Goal: Transaction & Acquisition: Purchase product/service

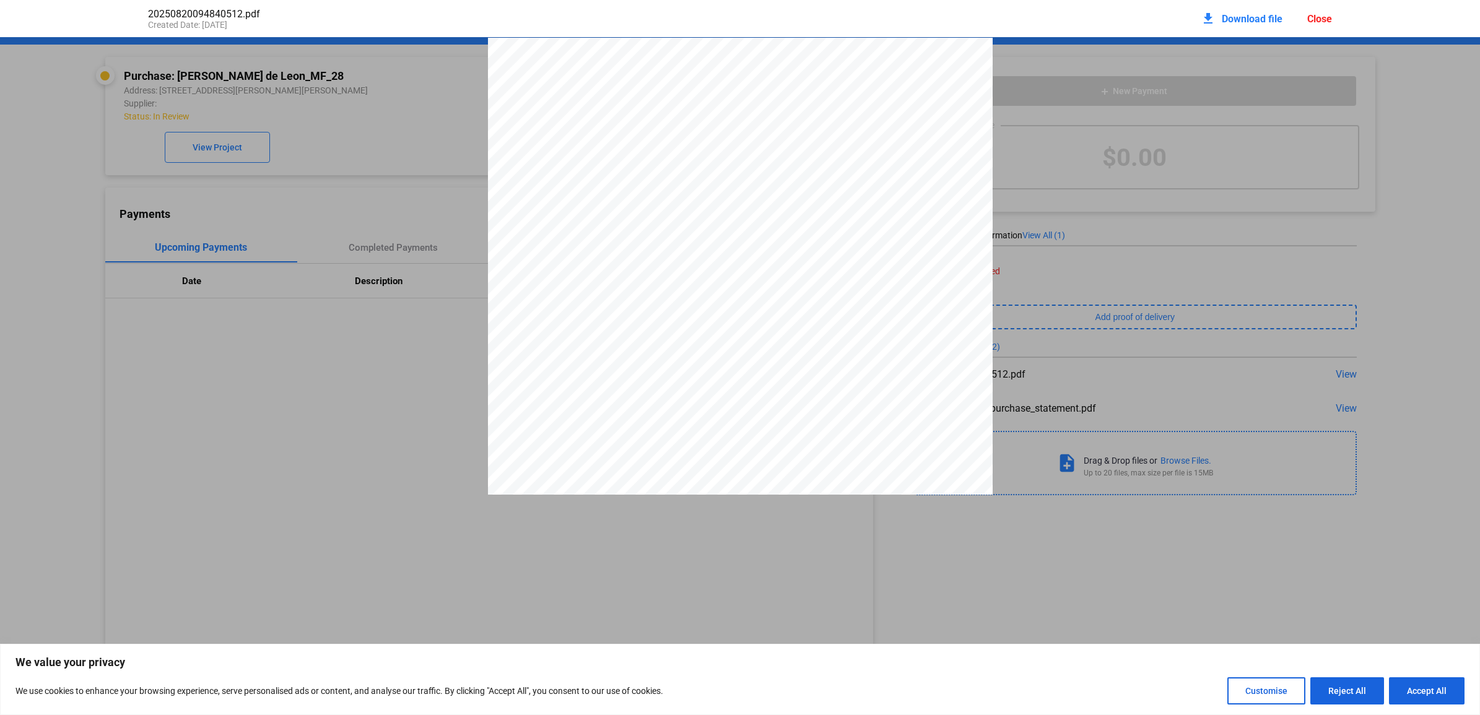
click at [1125, 174] on div at bounding box center [740, 689] width 1480 height 1303
click at [1327, 22] on div "Close" at bounding box center [1320, 19] width 25 height 12
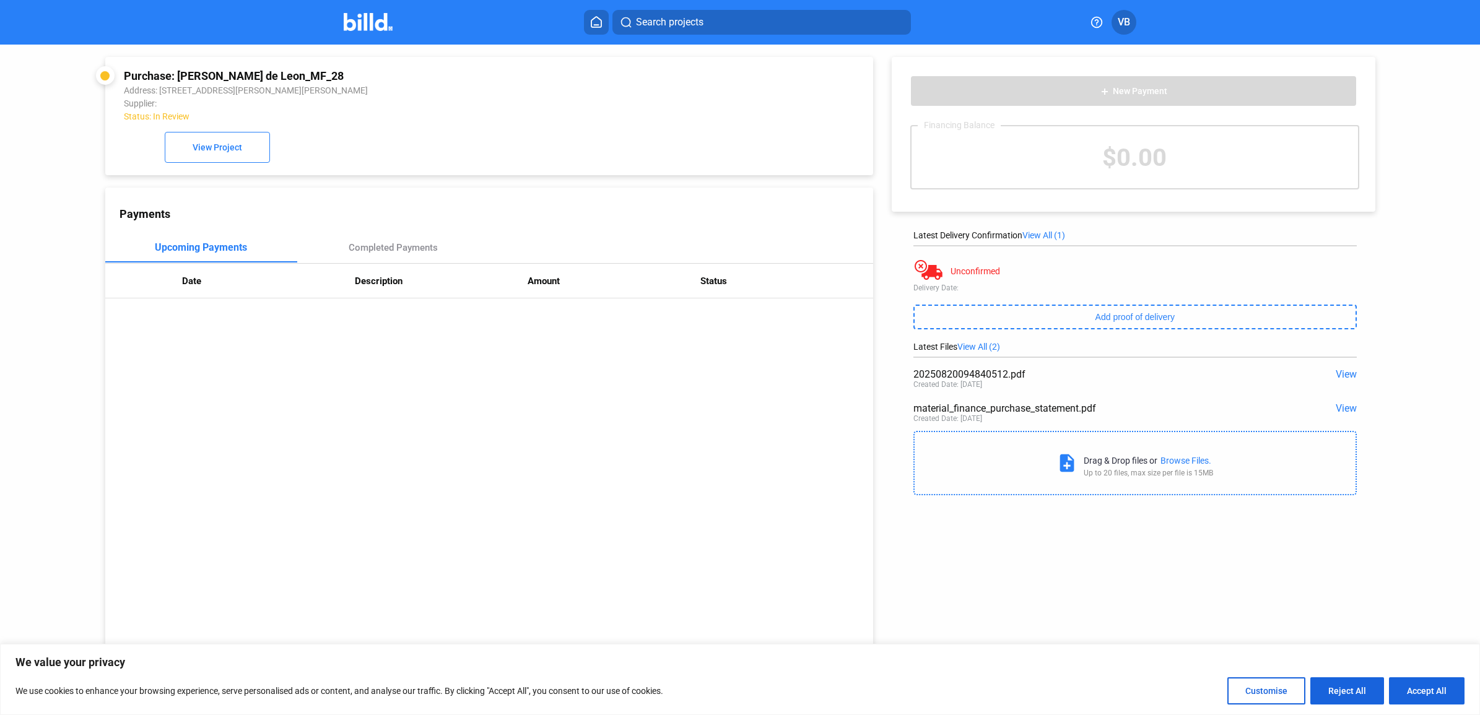
click at [375, 19] on img at bounding box center [368, 22] width 49 height 18
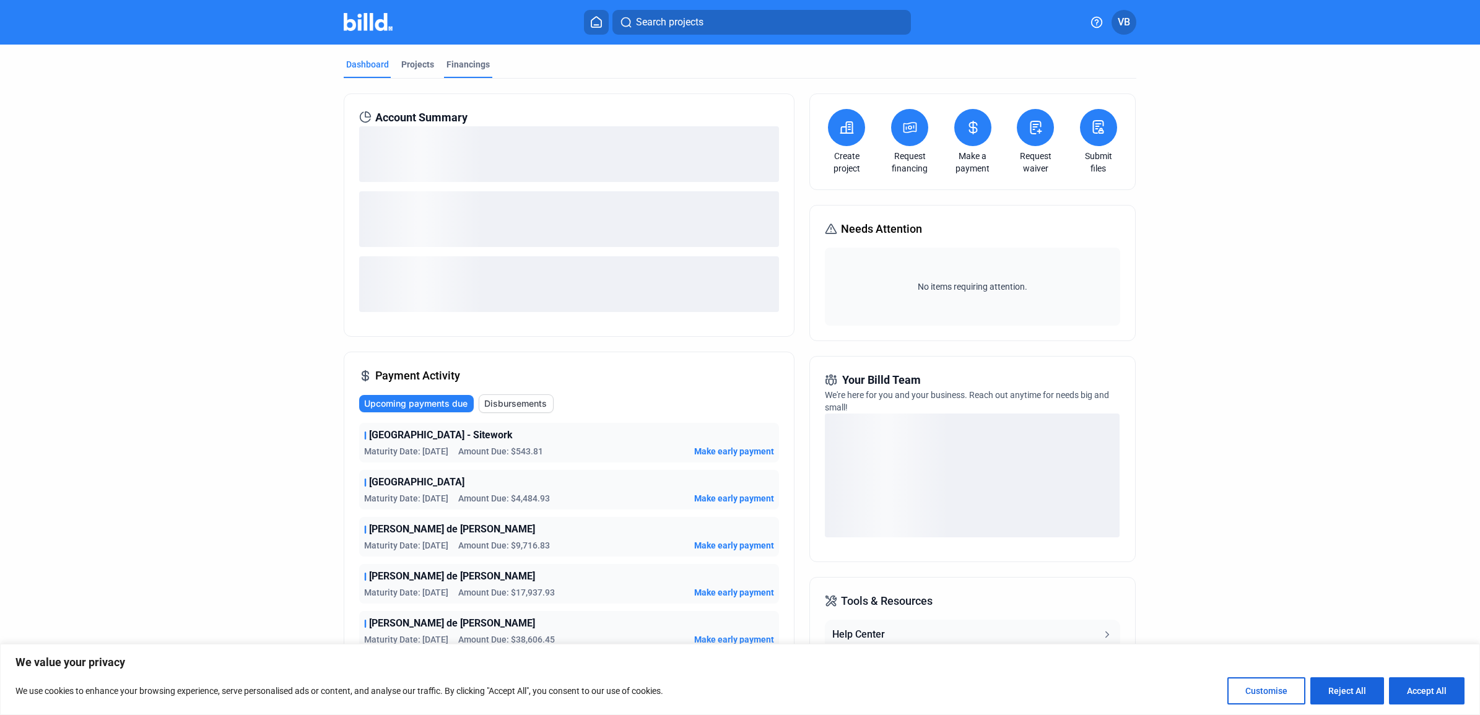
click at [460, 67] on div "Financings" at bounding box center [468, 64] width 43 height 12
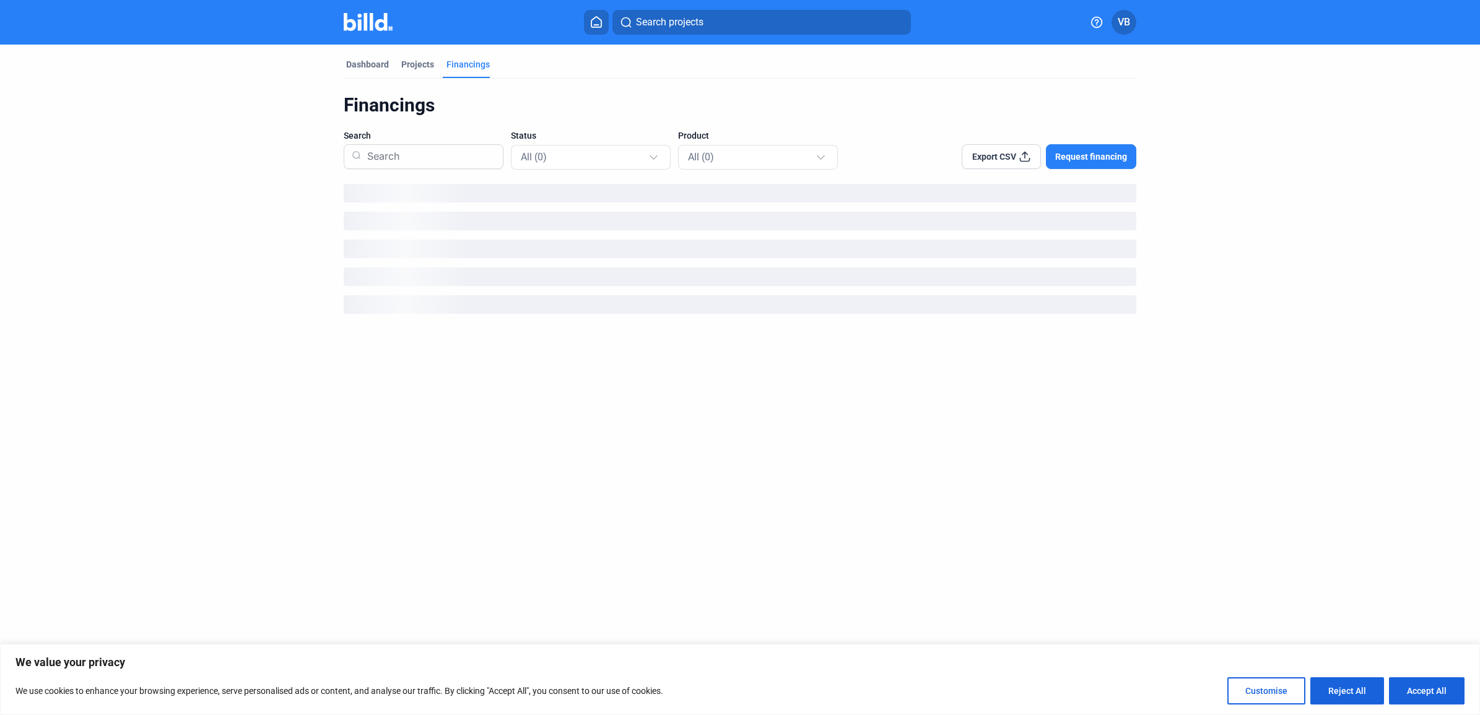
click at [1070, 155] on span "Request financing" at bounding box center [1091, 157] width 72 height 12
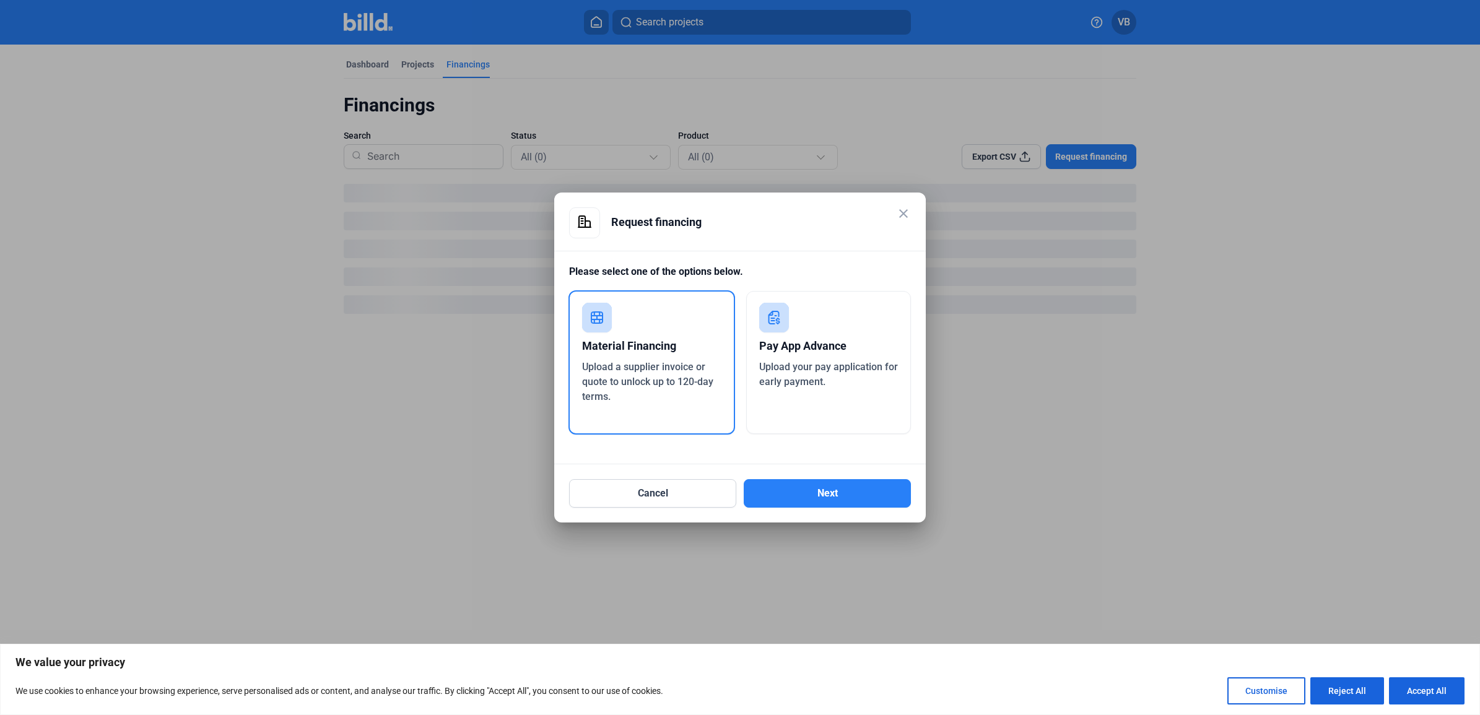
click at [689, 333] on div "Material Financing" at bounding box center [651, 346] width 139 height 27
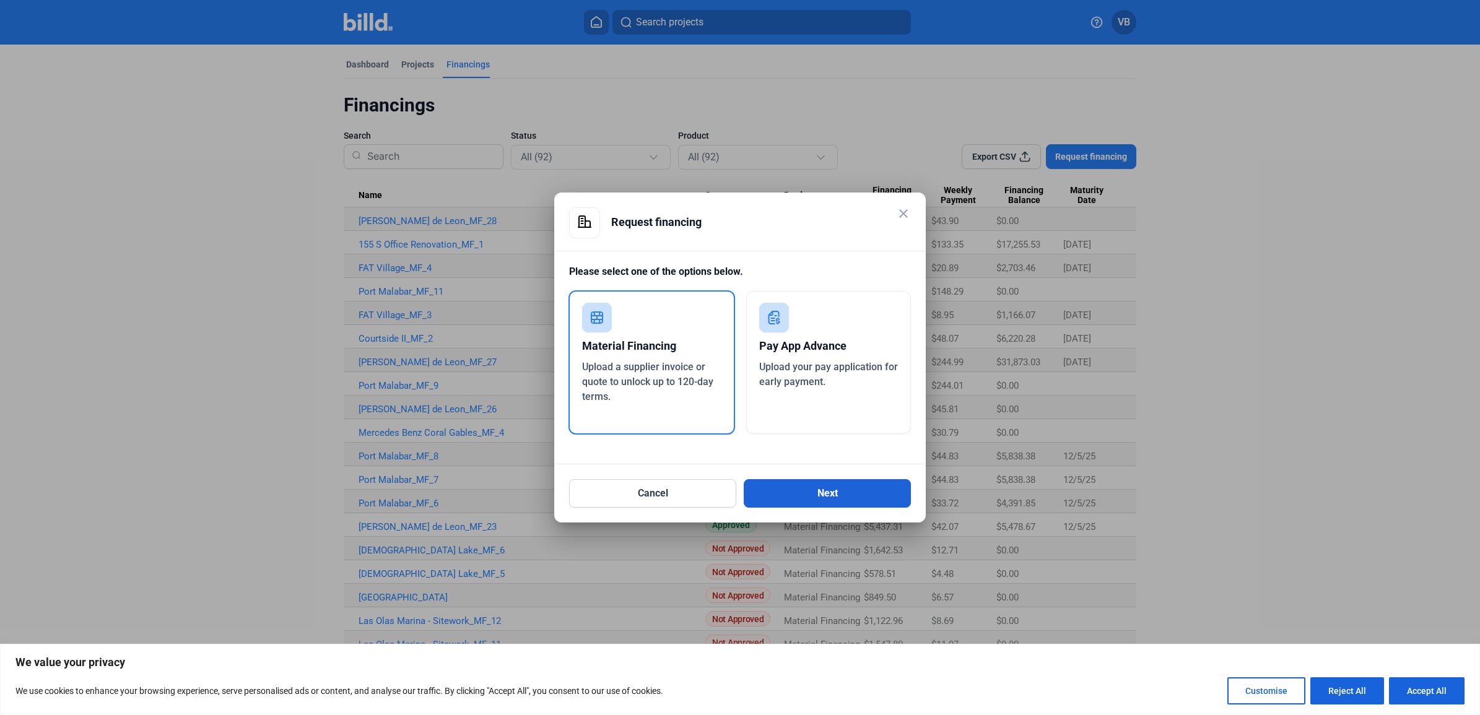
click at [813, 497] on button "Next" at bounding box center [827, 493] width 167 height 28
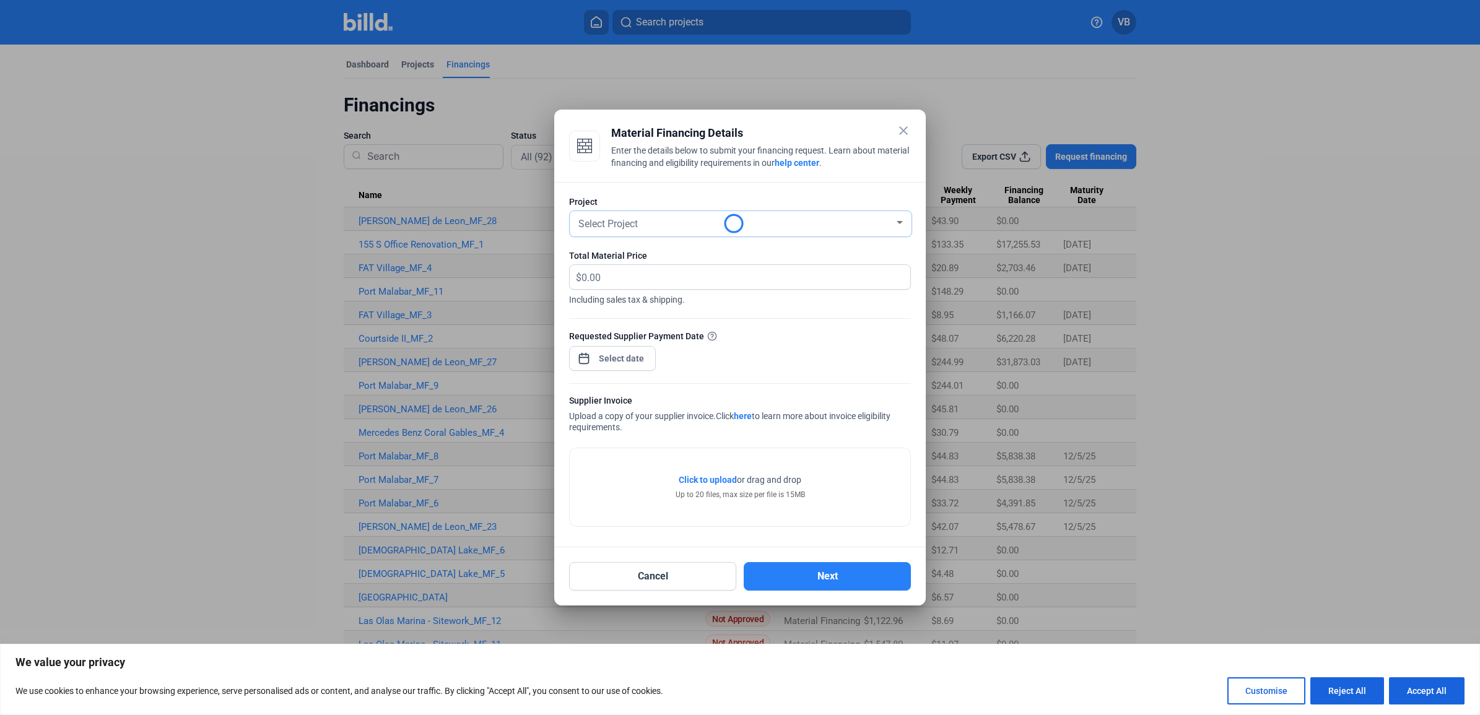
click at [652, 215] on div "Select Project" at bounding box center [735, 222] width 318 height 17
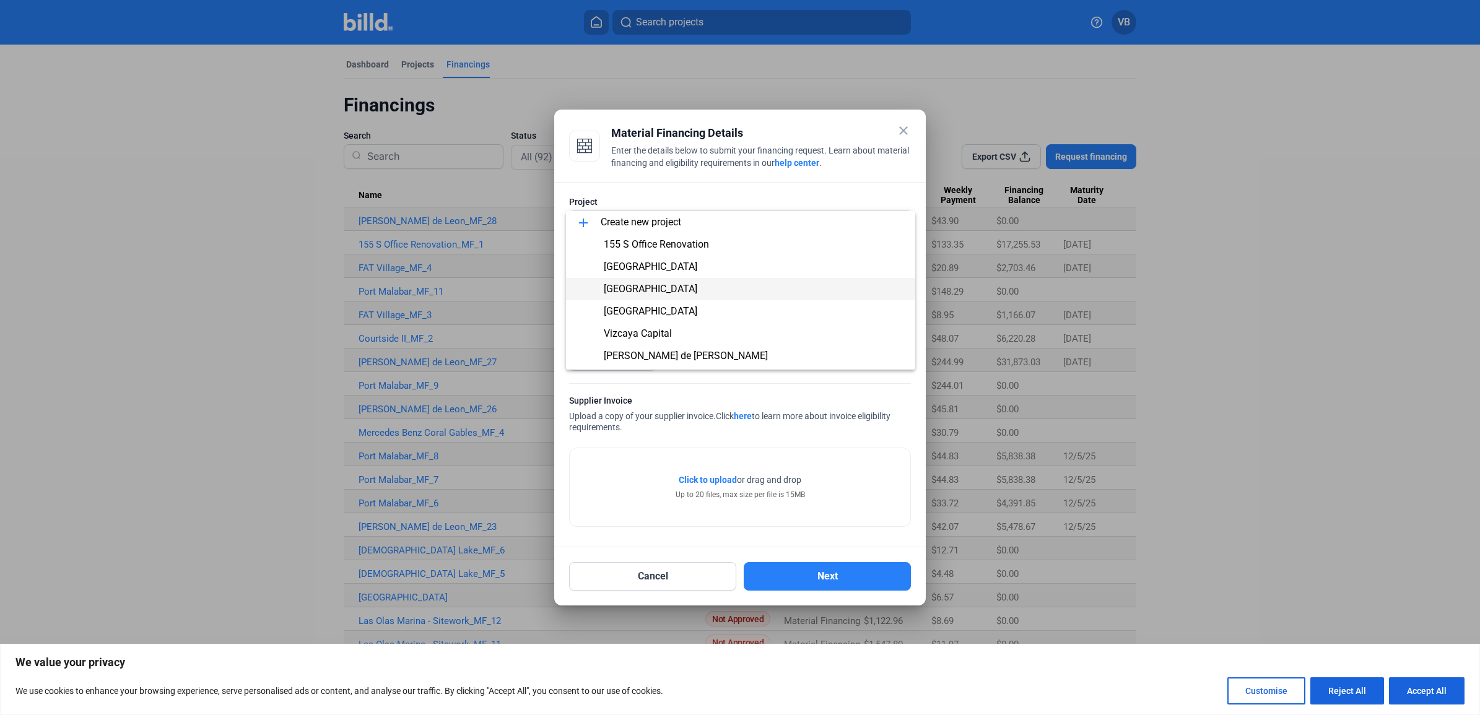
click at [660, 294] on span "[GEOGRAPHIC_DATA]" at bounding box center [741, 289] width 330 height 22
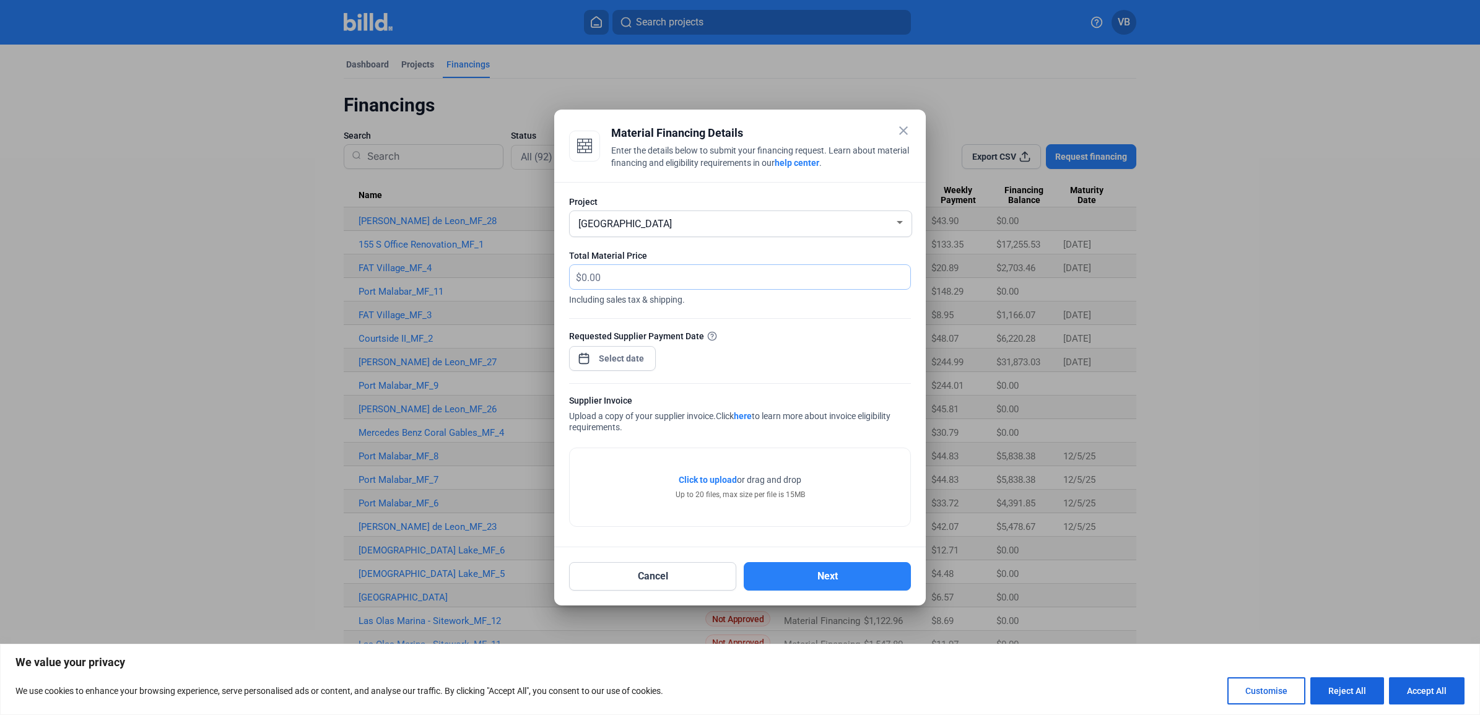
click at [663, 273] on input "text" at bounding box center [739, 277] width 315 height 24
click at [653, 273] on input "text" at bounding box center [739, 277] width 315 height 24
click at [632, 276] on input "text" at bounding box center [746, 277] width 329 height 24
type input "3,798.96"
click at [626, 357] on div "close Material Financing Details Enter the details below to submit your financi…" at bounding box center [740, 357] width 1480 height 715
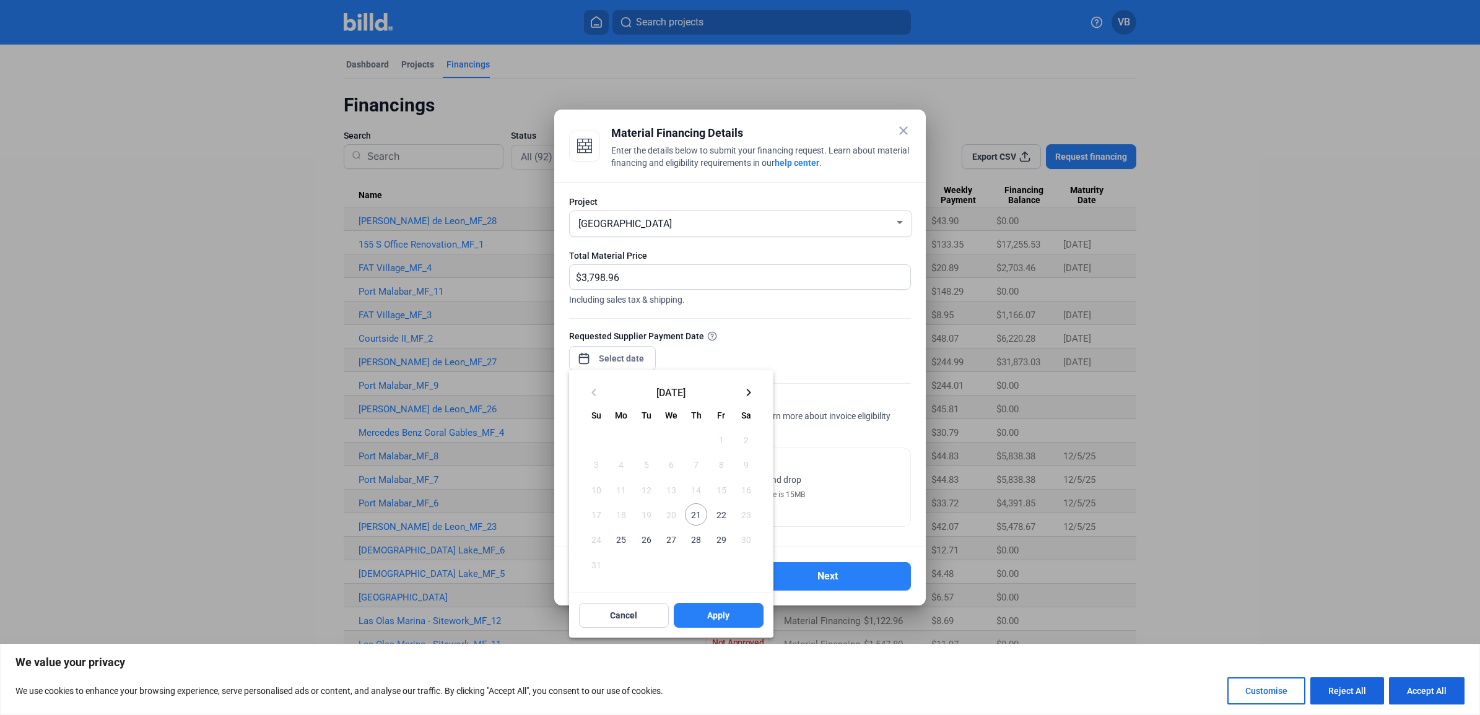
click at [694, 524] on span "21" at bounding box center [696, 515] width 22 height 22
drag, startPoint x: 720, startPoint y: 614, endPoint x: 741, endPoint y: 490, distance: 126.3
click at [720, 614] on span "Apply" at bounding box center [718, 615] width 22 height 12
type input "[DATE]"
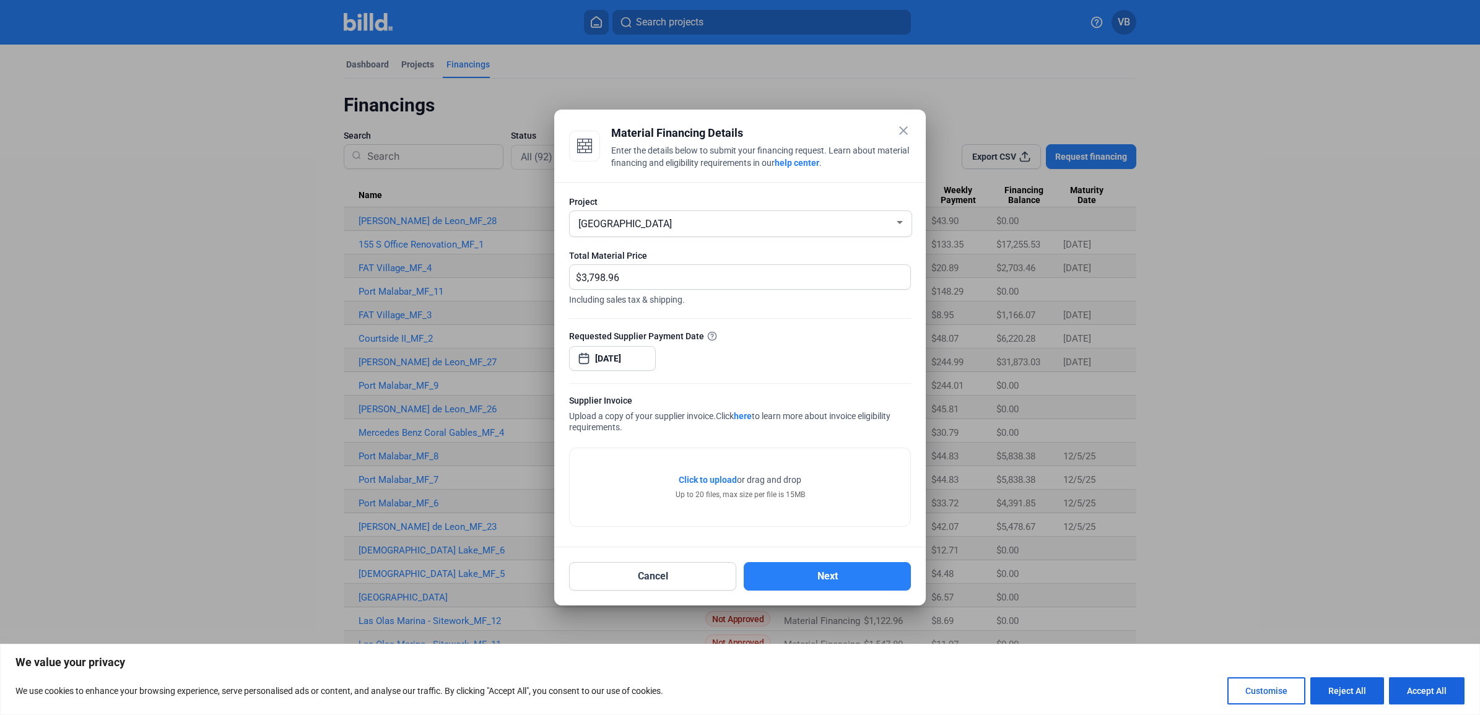
click at [751, 385] on form "Project FAT Village Total Material Price $ 3,798.96 Including sales tax & shipp…" at bounding box center [740, 364] width 342 height 336
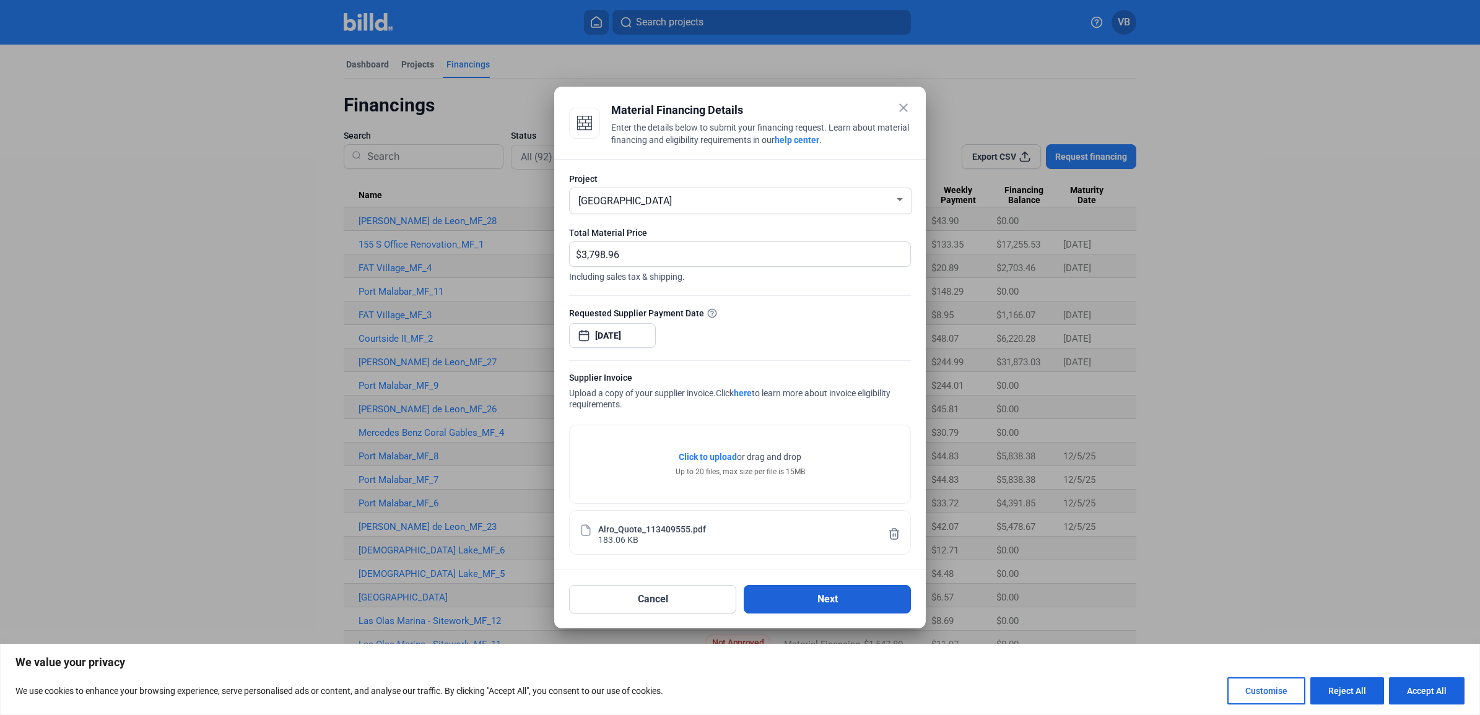
click at [856, 605] on button "Next" at bounding box center [827, 599] width 167 height 28
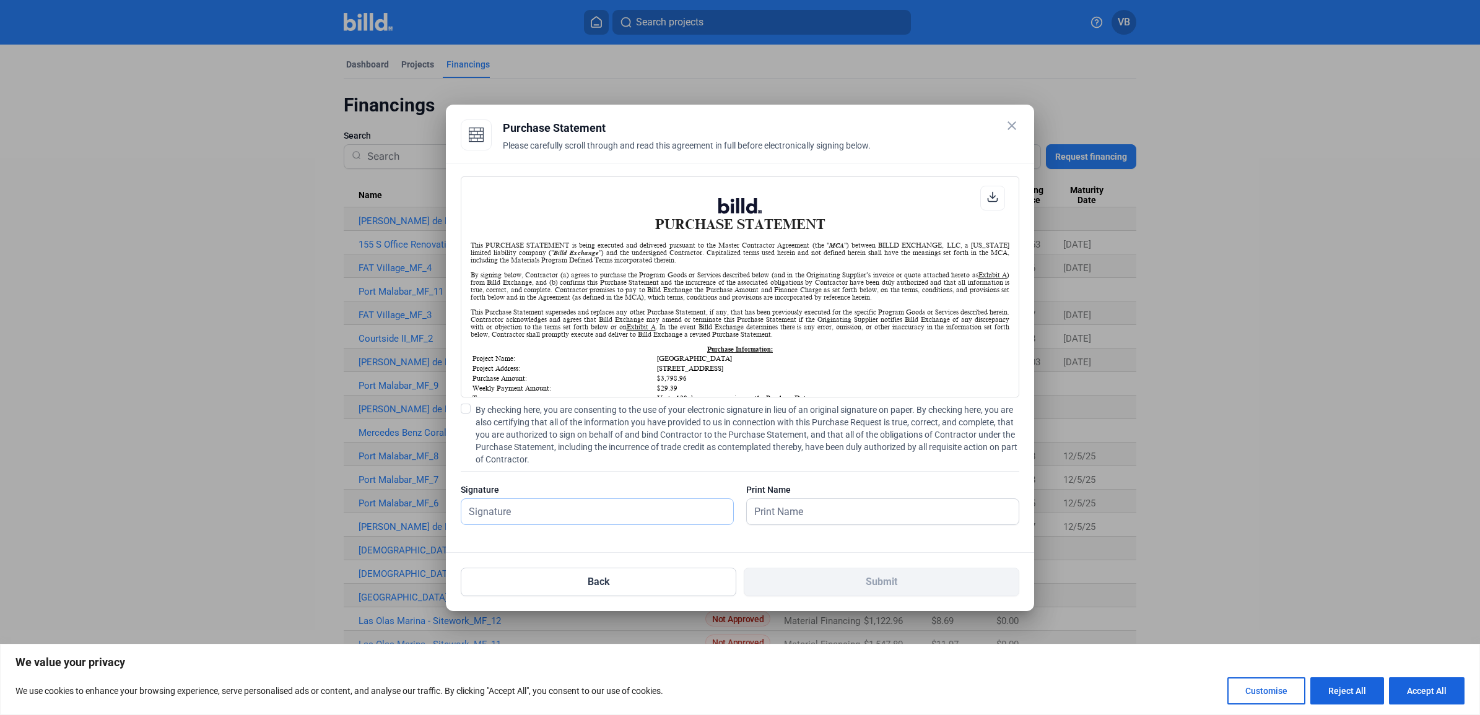
scroll to position [1, 0]
click at [499, 438] on span "By checking here, you are consenting to the use of your electronic signature in…" at bounding box center [748, 435] width 544 height 62
click at [0, 0] on input "By checking here, you are consenting to the use of your electronic signature in…" at bounding box center [0, 0] width 0 height 0
click at [502, 508] on input "text" at bounding box center [590, 511] width 258 height 25
type input "[PERSON_NAME]"
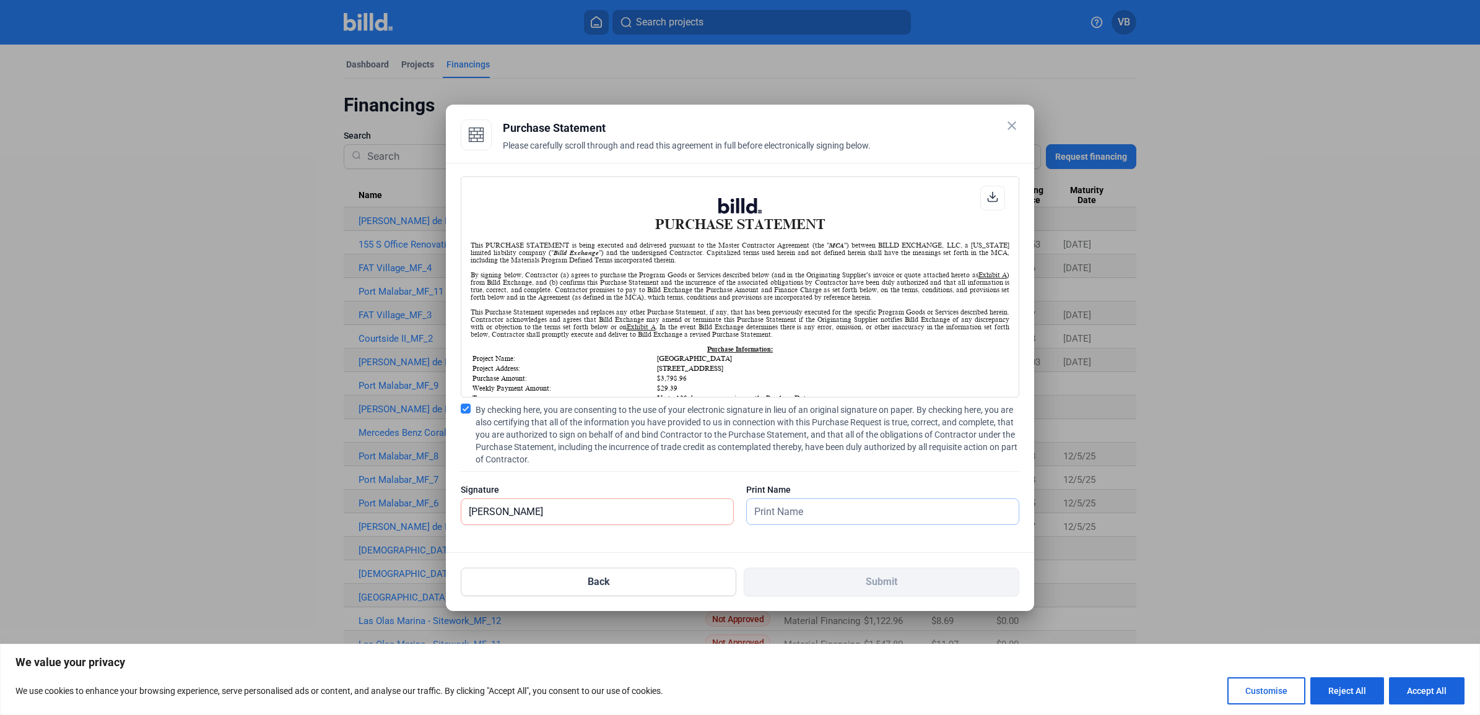
type input "[PERSON_NAME]"
click at [838, 582] on button "Submit" at bounding box center [882, 582] width 276 height 28
